Goal: Transaction & Acquisition: Obtain resource

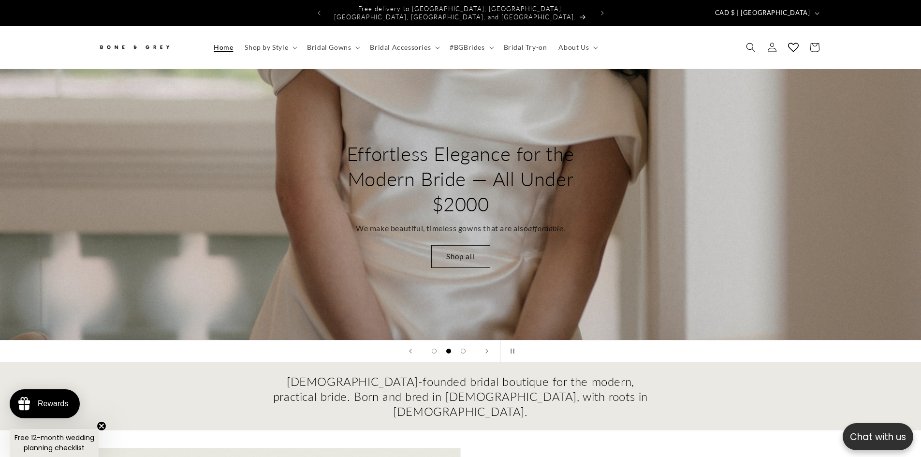
scroll to position [271, 0]
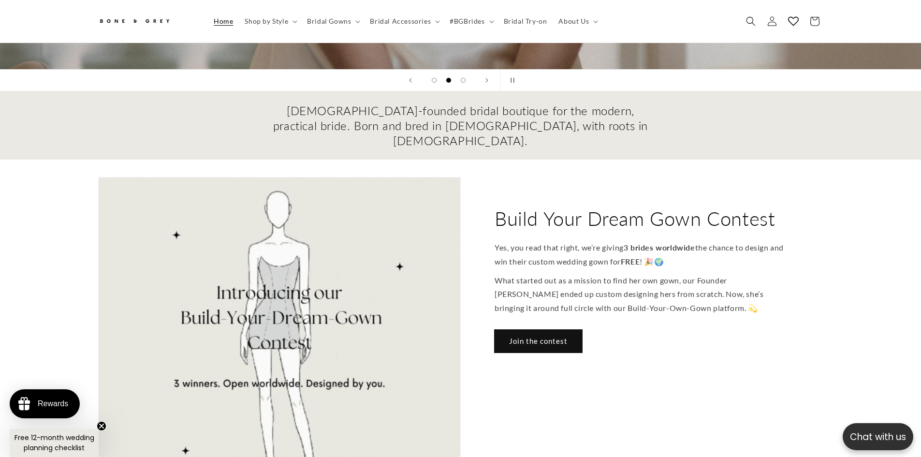
click at [577, 330] on link "Join the contest" at bounding box center [539, 341] width 88 height 23
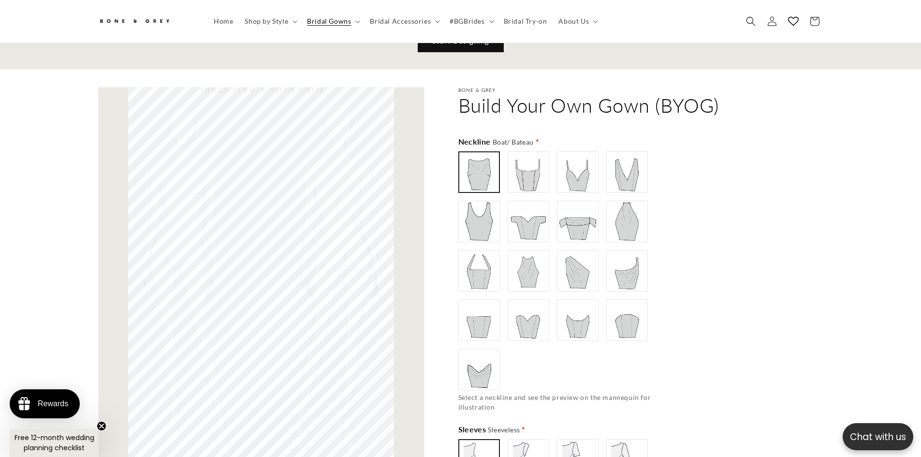
scroll to position [0, 532]
